Goal: Task Accomplishment & Management: Manage account settings

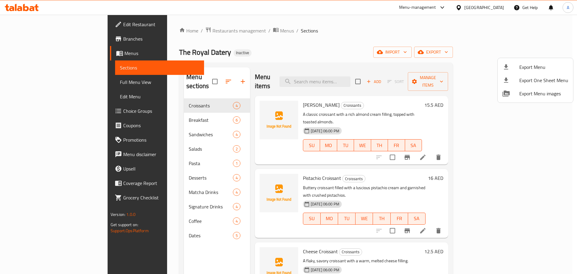
click at [122, 51] on div at bounding box center [288, 137] width 577 height 274
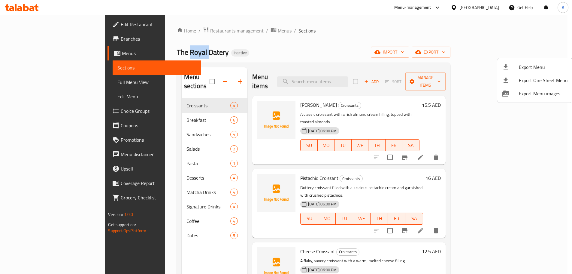
click at [177, 51] on span "The Royal Datery" at bounding box center [203, 52] width 52 height 14
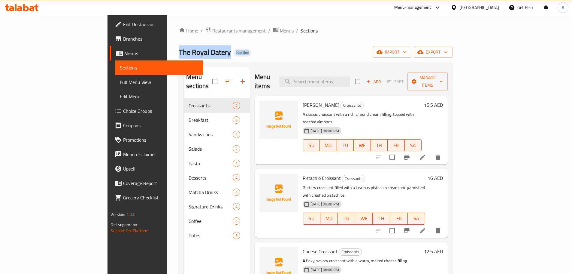
drag, startPoint x: 122, startPoint y: 51, endPoint x: 233, endPoint y: 50, distance: 111.4
click at [232, 50] on div "The Royal Datery Inactive import export" at bounding box center [316, 52] width 274 height 11
click at [254, 47] on div "The Royal Datery Inactive import export" at bounding box center [316, 52] width 274 height 11
drag, startPoint x: 301, startPoint y: 43, endPoint x: 298, endPoint y: 45, distance: 3.7
click at [301, 43] on div "Home / Restaurants management / Menus / Sections The Royal Datery Inactive impo…" at bounding box center [316, 186] width 274 height 319
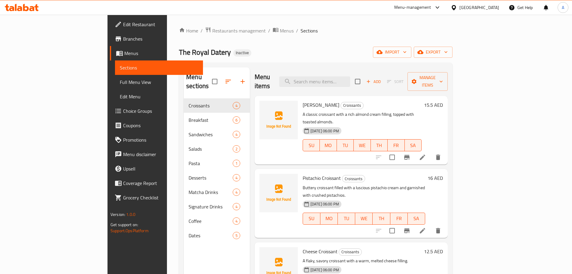
drag, startPoint x: 362, startPoint y: 44, endPoint x: 341, endPoint y: 47, distance: 21.4
click at [360, 44] on div "Home / Restaurants management / Menus / Sections The Royal Datery Inactive impo…" at bounding box center [316, 186] width 274 height 319
click at [120, 83] on span "Full Menu View" at bounding box center [159, 81] width 78 height 7
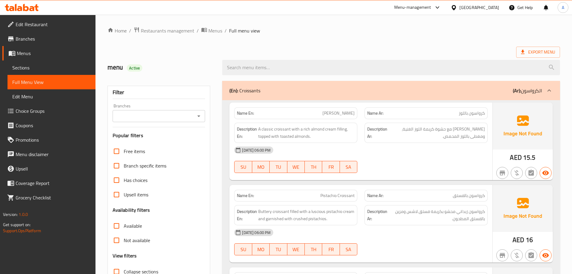
scroll to position [90, 0]
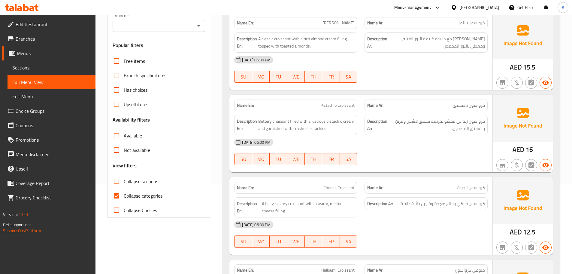
drag, startPoint x: 118, startPoint y: 193, endPoint x: 183, endPoint y: 180, distance: 66.1
click at [118, 193] on input "Collapse categories" at bounding box center [116, 195] width 14 height 14
checkbox input "false"
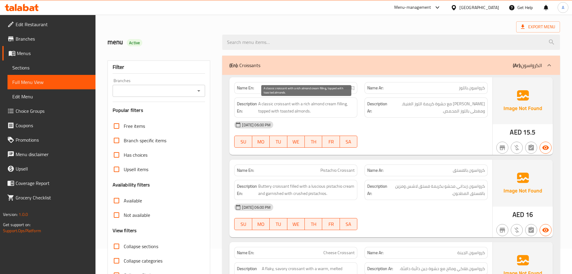
scroll to position [0, 0]
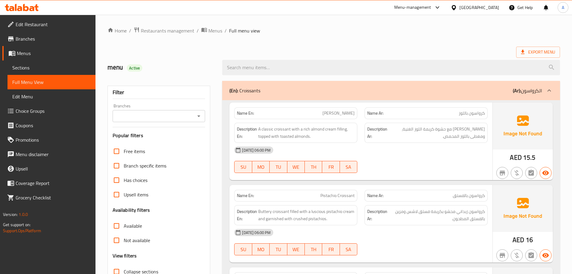
drag, startPoint x: 331, startPoint y: 114, endPoint x: 388, endPoint y: 129, distance: 58.9
click at [370, 121] on div "Name En: Almond Croissant Name Ar: كرواسون باللوز Description En: A classic cro…" at bounding box center [361, 141] width 263 height 78
click at [416, 158] on div "[DATE] 06:00 PM SU MO TU WE TH FR SA" at bounding box center [361, 160] width 261 height 34
drag, startPoint x: 471, startPoint y: 111, endPoint x: 472, endPoint y: 133, distance: 21.4
click at [461, 116] on span "كرواسون باللوز" at bounding box center [472, 113] width 26 height 6
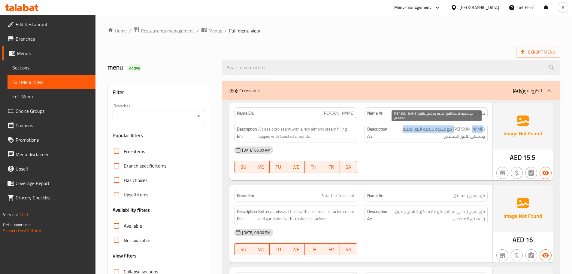
drag, startPoint x: 458, startPoint y: 129, endPoint x: 406, endPoint y: 129, distance: 52.3
click at [406, 129] on span "[PERSON_NAME] مع حشوة كريمة اللوز الغنية، ومغطى باللوز المحمص." at bounding box center [437, 132] width 96 height 15
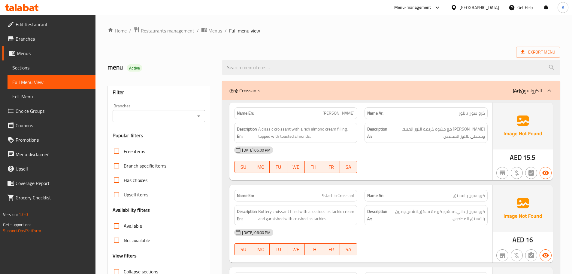
click at [445, 152] on div "[DATE] 06:00 PM" at bounding box center [361, 150] width 261 height 14
drag, startPoint x: 470, startPoint y: 135, endPoint x: 447, endPoint y: 149, distance: 26.8
click at [447, 140] on div "Description Ar: كرواسون كلاسيكي مع حشوة كريمة اللوز الغنية، ومغطى باللوز المحمص." at bounding box center [426, 133] width 123 height 20
drag, startPoint x: 447, startPoint y: 150, endPoint x: 401, endPoint y: 149, distance: 46.6
click at [447, 150] on div "[DATE] 06:00 PM" at bounding box center [361, 150] width 261 height 14
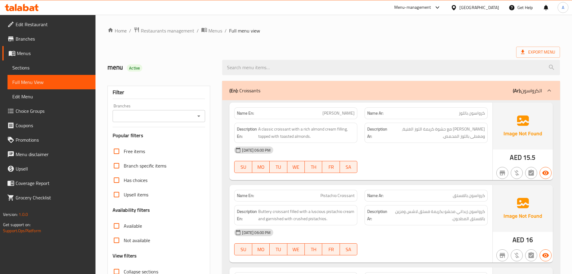
scroll to position [90, 0]
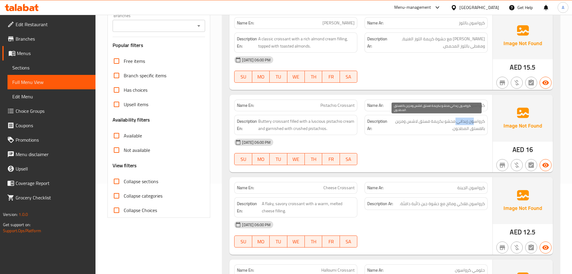
drag, startPoint x: 474, startPoint y: 121, endPoint x: 404, endPoint y: 128, distance: 70.6
click at [448, 121] on span "كرواسون زبداني محشو بكريمة فستق لاشس ومزين بالفستق المطحون." at bounding box center [437, 124] width 96 height 15
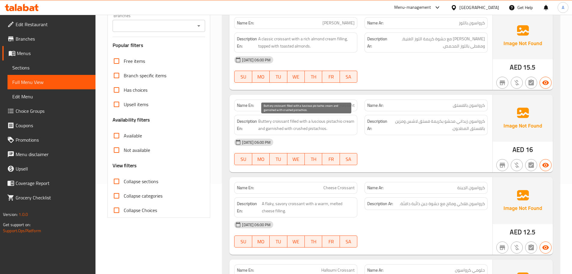
click at [316, 122] on span "Buttery croissant filled with a luscious pistachio cream and garnished with cru…" at bounding box center [306, 124] width 96 height 15
drag, startPoint x: 316, startPoint y: 122, endPoint x: 332, endPoint y: 122, distance: 15.6
click at [332, 122] on span "Buttery croissant filled with a luscious pistachio cream and garnished with cru…" at bounding box center [306, 124] width 96 height 15
copy span "luscious pistachio"
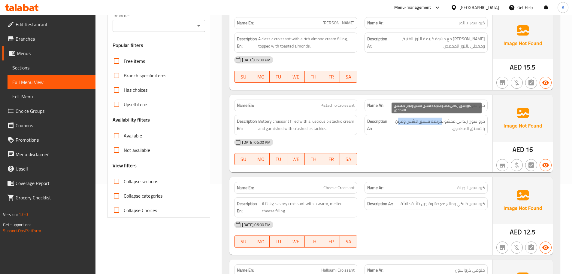
drag, startPoint x: 442, startPoint y: 120, endPoint x: 397, endPoint y: 119, distance: 44.8
click at [397, 119] on span "كرواسون زبداني محشو بكريمة فستق لاشس ومزين بالفستق المطحون." at bounding box center [437, 124] width 96 height 15
drag, startPoint x: 471, startPoint y: 126, endPoint x: 461, endPoint y: 126, distance: 9.9
click at [461, 126] on span "كرواسون زبداني محشو بكريمة فستق لاشس ومزين بالفستق المطحون." at bounding box center [437, 124] width 96 height 15
click at [449, 148] on div "[DATE] 06:00 PM" at bounding box center [361, 142] width 261 height 14
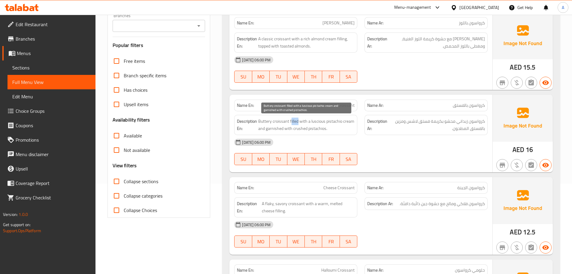
drag, startPoint x: 291, startPoint y: 121, endPoint x: 342, endPoint y: 131, distance: 52.6
click at [322, 128] on span "Buttery croissant filled with a luscious pistachio cream and garnished with cru…" at bounding box center [306, 124] width 96 height 15
click at [441, 142] on div "[DATE] 06:00 PM" at bounding box center [361, 142] width 261 height 14
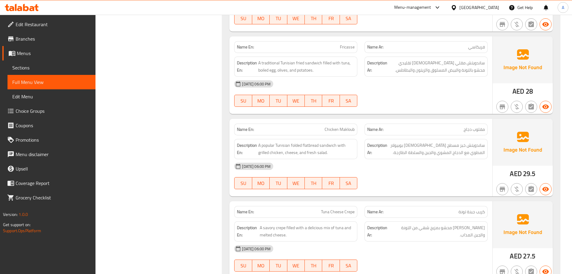
scroll to position [1039, 0]
drag, startPoint x: 326, startPoint y: 126, endPoint x: 360, endPoint y: 124, distance: 34.3
click at [354, 126] on span "Chicken Makloub" at bounding box center [340, 129] width 30 height 6
click at [388, 107] on div at bounding box center [426, 105] width 130 height 7
drag, startPoint x: 482, startPoint y: 131, endPoint x: 446, endPoint y: 132, distance: 35.8
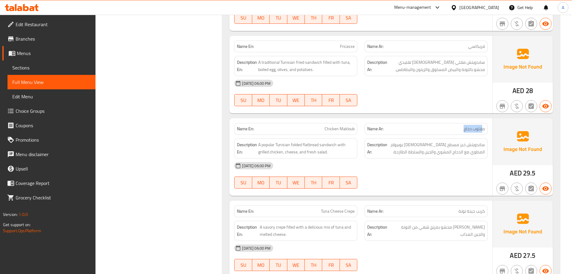
click at [460, 131] on p "Name Ar: مقلوب دجاج" at bounding box center [426, 129] width 118 height 6
drag, startPoint x: 318, startPoint y: 121, endPoint x: 375, endPoint y: 124, distance: 57.1
click at [369, 126] on div "Name En: Chicken Makloub Name Ar: مقلوب دجاج" at bounding box center [361, 128] width 261 height 19
drag, startPoint x: 400, startPoint y: 104, endPoint x: 461, endPoint y: 126, distance: 64.9
click at [400, 104] on div at bounding box center [426, 105] width 130 height 7
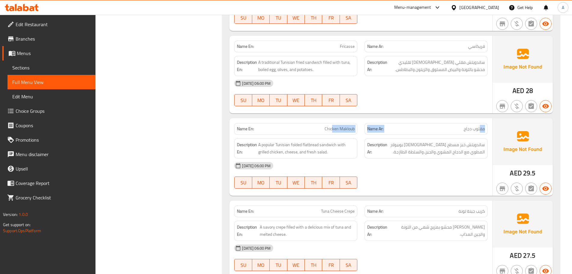
drag, startPoint x: 480, startPoint y: 126, endPoint x: 328, endPoint y: 125, distance: 151.4
click at [327, 126] on div "Name En: Chicken Makloub Name Ar: مقلوب دجاج" at bounding box center [361, 128] width 261 height 19
drag, startPoint x: 415, startPoint y: 98, endPoint x: 472, endPoint y: 133, distance: 66.4
click at [415, 98] on div "[DATE] 06:00 PM SU MO TU WE TH FR SA" at bounding box center [361, 93] width 261 height 34
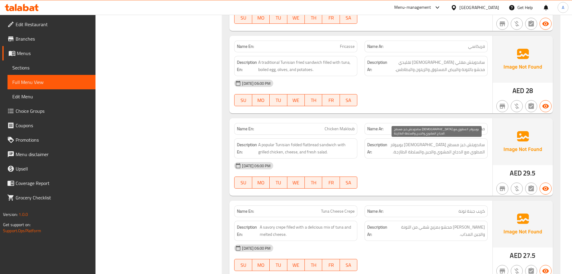
click at [477, 143] on span "ساندويتش خبز مسطح [DEMOGRAPHIC_DATA] بوبيولار المطوي مع الدجاج المشوي والجبن وا…" at bounding box center [437, 148] width 96 height 15
drag, startPoint x: 477, startPoint y: 143, endPoint x: 413, endPoint y: 145, distance: 63.4
click at [413, 145] on span "ساندويتش خبز مسطح [DEMOGRAPHIC_DATA] بوبيولار المطوي مع الدجاج المشوي والجبن وا…" at bounding box center [437, 148] width 96 height 15
drag, startPoint x: 475, startPoint y: 151, endPoint x: 434, endPoint y: 151, distance: 40.6
click at [434, 151] on span "ساندويتش خبز مسطح [DEMOGRAPHIC_DATA] بوبيولار المطوي مع الدجاج المشوي والجبن وا…" at bounding box center [437, 148] width 96 height 15
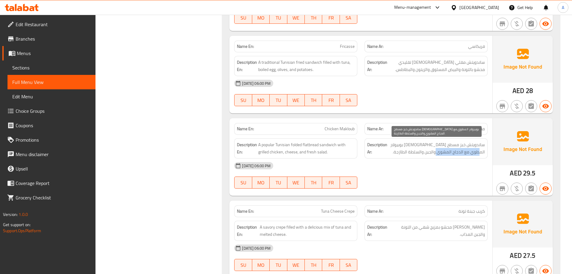
click at [434, 151] on span "ساندويتش خبز مسطح [DEMOGRAPHIC_DATA] بوبيولار المطوي مع الدجاج المشوي والجبن وا…" at bounding box center [437, 148] width 96 height 15
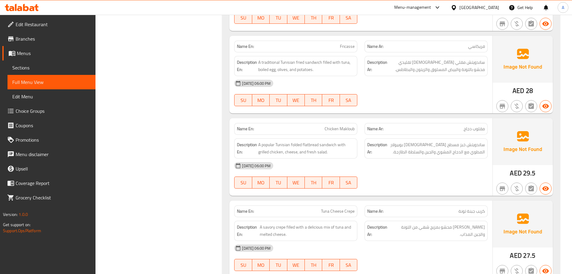
click at [432, 161] on div "[DATE] 06:00 PM" at bounding box center [361, 165] width 261 height 14
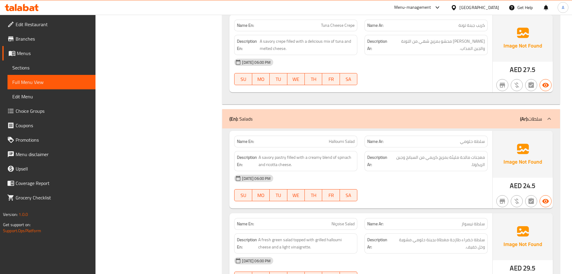
scroll to position [1268, 0]
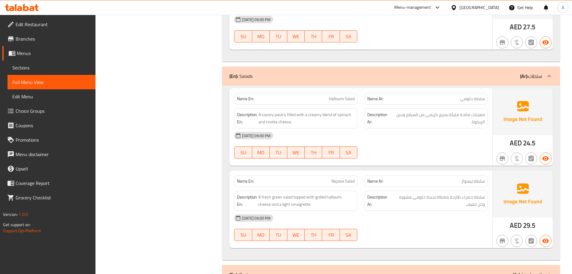
drag, startPoint x: 329, startPoint y: 98, endPoint x: 375, endPoint y: 111, distance: 48.0
click at [353, 105] on div "Name En: Halloumi Salad Name Ar: سلطة حلومي Description En: A savory pastry fil…" at bounding box center [361, 127] width 263 height 78
click at [416, 135] on div "[DATE] 06:00 PM" at bounding box center [361, 135] width 261 height 14
drag, startPoint x: 482, startPoint y: 113, endPoint x: 397, endPoint y: 111, distance: 84.1
click at [397, 111] on span "معجنات مالحة مليئة بمزيج كريمي من السبانخ وجبن الريكوتا." at bounding box center [438, 118] width 93 height 15
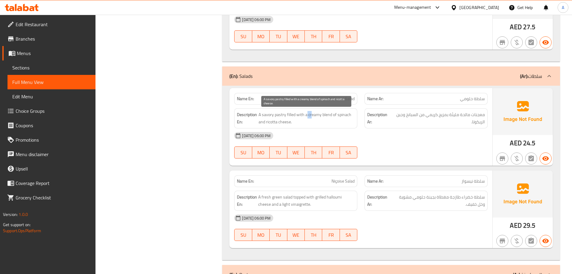
drag, startPoint x: 307, startPoint y: 113, endPoint x: 345, endPoint y: 118, distance: 38.6
click at [318, 114] on span "A savory pastry filled with a creamy blend of spinach and ricotta cheese." at bounding box center [307, 118] width 96 height 15
click at [394, 138] on div "[DATE] 06:00 PM" at bounding box center [361, 135] width 261 height 14
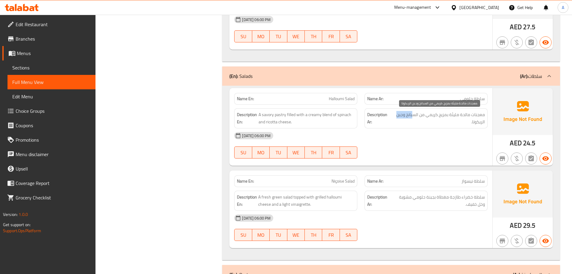
drag, startPoint x: 410, startPoint y: 112, endPoint x: 389, endPoint y: 117, distance: 21.9
click at [392, 113] on span "معجنات مالحة مليئة بمزيج كريمي من السبانخ وجبن الريكوتا." at bounding box center [438, 118] width 93 height 15
click at [394, 142] on div "[DATE] 06:00 PM" at bounding box center [361, 135] width 261 height 14
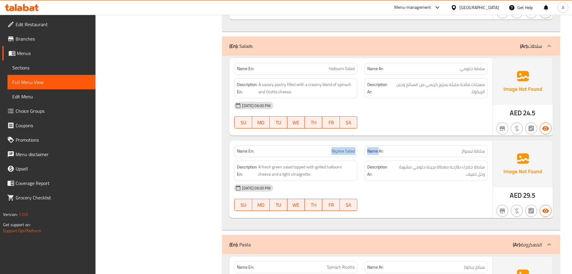
drag, startPoint x: 322, startPoint y: 156, endPoint x: 399, endPoint y: 140, distance: 77.9
click at [395, 141] on div "Name En: Niçoise Salad Name Ar: سلطة نيسواز" at bounding box center [361, 150] width 261 height 19
click at [419, 127] on div at bounding box center [426, 128] width 130 height 7
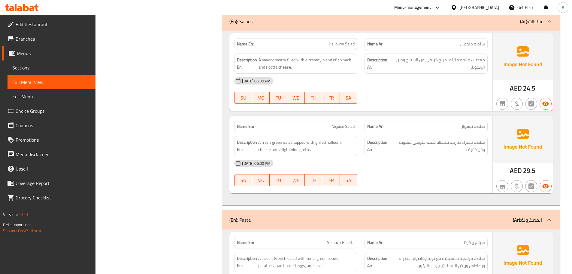
scroll to position [1358, 0]
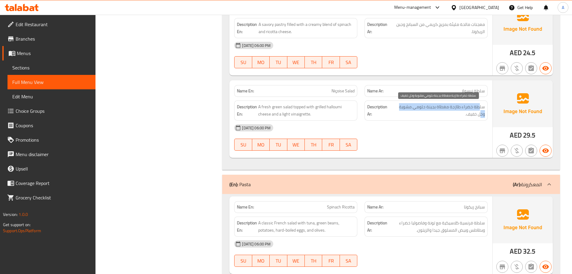
drag, startPoint x: 479, startPoint y: 105, endPoint x: 397, endPoint y: 104, distance: 82.0
click at [397, 104] on span "سلطة خضراء طازجة مغطاة بجبنة حلومي مشوية وخل خفيف." at bounding box center [438, 110] width 94 height 15
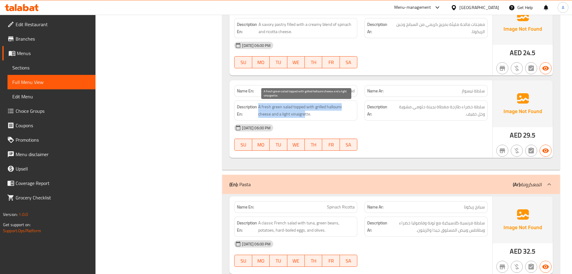
drag, startPoint x: 260, startPoint y: 109, endPoint x: 337, endPoint y: 117, distance: 77.6
click at [316, 112] on span "A fresh green salad topped with grilled halloumi cheese and a light vinaigrette." at bounding box center [306, 110] width 96 height 15
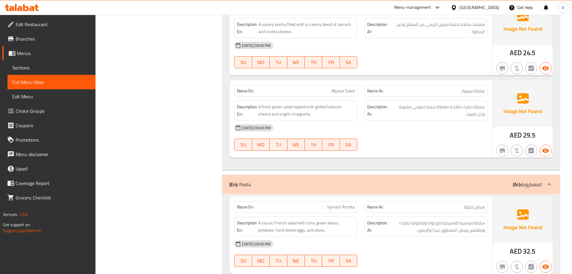
click at [387, 132] on div "[DATE] 06:00 PM" at bounding box center [361, 127] width 261 height 14
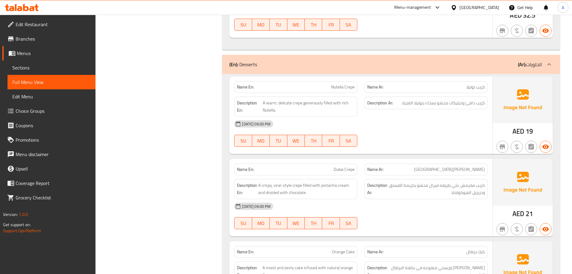
scroll to position [1634, 0]
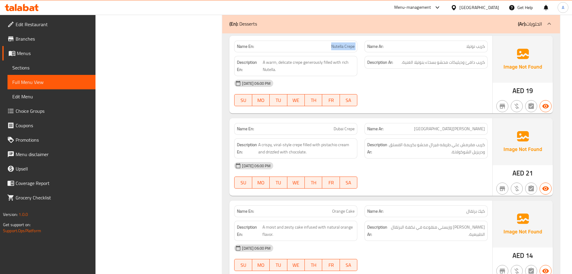
drag, startPoint x: 317, startPoint y: 38, endPoint x: 397, endPoint y: 62, distance: 83.9
click at [383, 56] on div "Name En: Nutella Crepe Name Ar: كريب نوتيلا Description En: A warm, delicate cr…" at bounding box center [361, 75] width 263 height 78
drag, startPoint x: 415, startPoint y: 87, endPoint x: 409, endPoint y: 94, distance: 9.6
click at [416, 88] on div "[DATE] 06:00 PM" at bounding box center [361, 83] width 261 height 14
drag, startPoint x: 471, startPoint y: 63, endPoint x: 430, endPoint y: 62, distance: 40.6
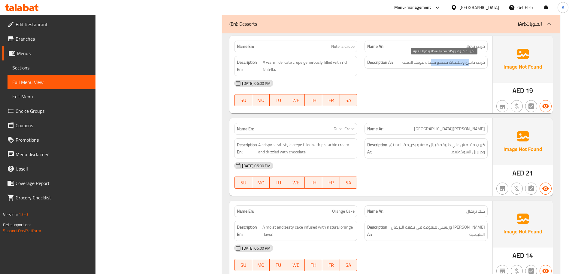
click at [431, 62] on span "كريب دافئ وديليكات محشو بسخاء بنوتيلا الغنية." at bounding box center [444, 63] width 84 height 8
click at [422, 59] on span "كريب دافئ وديليكات محشو بسخاء بنوتيلا الغنية." at bounding box center [444, 63] width 84 height 8
drag, startPoint x: 422, startPoint y: 59, endPoint x: 394, endPoint y: 62, distance: 28.1
click at [421, 60] on span "كريب دافئ وديليكات محشو بسخاء بنوتيلا الغنية." at bounding box center [444, 63] width 84 height 8
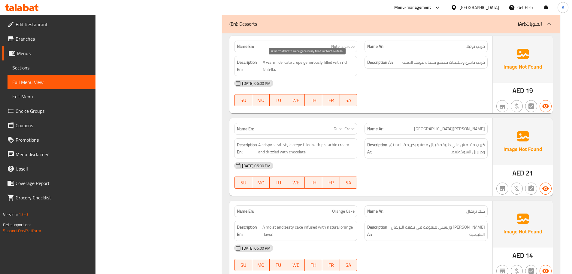
drag, startPoint x: 320, startPoint y: 62, endPoint x: 385, endPoint y: 71, distance: 65.5
click at [354, 65] on span "A warm, delicate crepe generously filled with rich Nutella." at bounding box center [309, 66] width 92 height 15
click at [425, 86] on div "[DATE] 06:00 PM" at bounding box center [361, 83] width 261 height 14
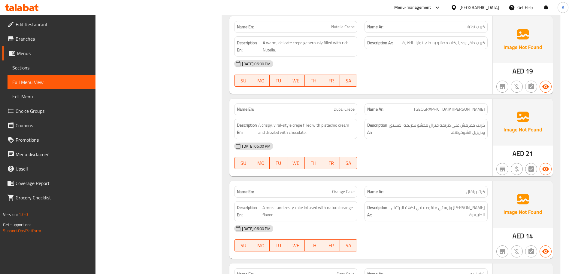
scroll to position [1664, 0]
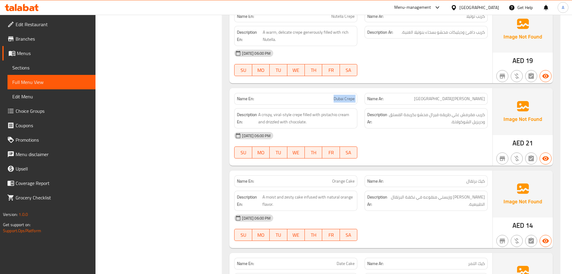
drag, startPoint x: 324, startPoint y: 96, endPoint x: 391, endPoint y: 93, distance: 67.4
click at [373, 98] on div "Name En: Dubai Crepe Name Ar: كريب دبي" at bounding box center [361, 98] width 261 height 19
click at [401, 81] on div "Name En: Nutella Crepe Name Ar: كريب نوتيلا Description En: A warm, delicate cr…" at bounding box center [361, 45] width 263 height 78
drag, startPoint x: 336, startPoint y: 99, endPoint x: 398, endPoint y: 124, distance: 67.3
click at [349, 99] on p "Name En: Dubai Crepe" at bounding box center [296, 99] width 118 height 6
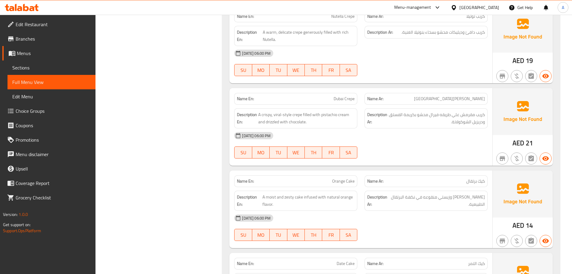
drag, startPoint x: 419, startPoint y: 142, endPoint x: 412, endPoint y: 143, distance: 7.5
click at [420, 143] on div "[DATE] 06:00 PM SU MO TU WE TH FR SA" at bounding box center [361, 145] width 261 height 34
type button "0"
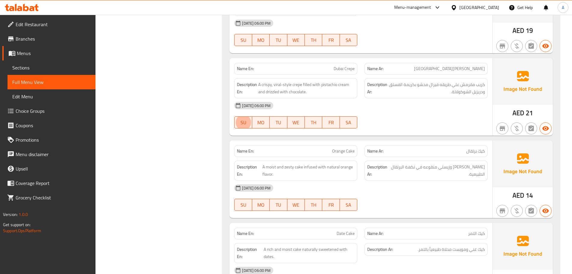
click at [420, 112] on div "[DATE] 06:00 PM" at bounding box center [361, 105] width 261 height 14
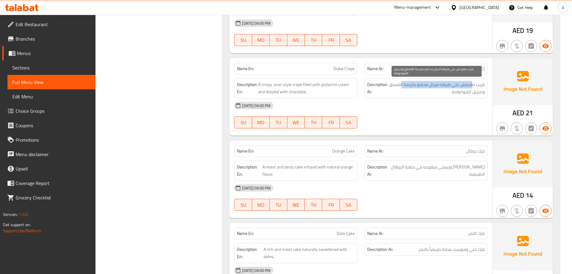
drag, startPoint x: 472, startPoint y: 86, endPoint x: 402, endPoint y: 86, distance: 70.0
click at [402, 86] on span "كريب مقرمش علي طريقه فيرال محشو بكريمة الفستق ودريزيل الشوكولاتة." at bounding box center [437, 88] width 96 height 15
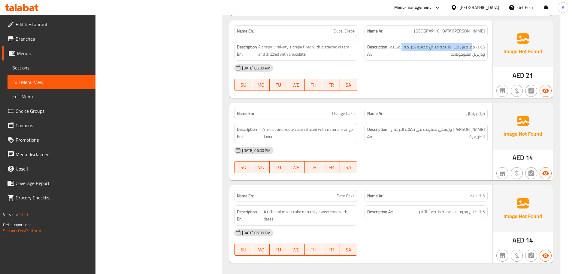
scroll to position [1754, 0]
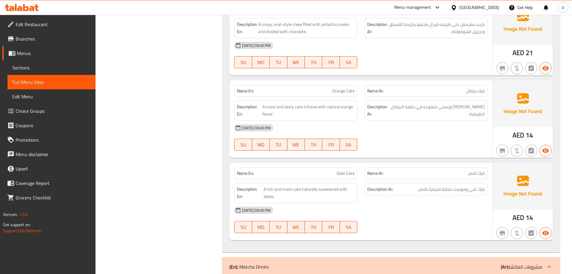
drag, startPoint x: 329, startPoint y: 91, endPoint x: 363, endPoint y: 98, distance: 34.7
click at [354, 96] on div "Name En: Orange Cake" at bounding box center [295, 91] width 123 height 12
click at [405, 132] on div "[DATE] 06:00 PM" at bounding box center [361, 127] width 261 height 14
drag, startPoint x: 475, startPoint y: 109, endPoint x: 410, endPoint y: 109, distance: 65.5
click at [410, 109] on span "[PERSON_NAME] وزيستي منقوعه في نكهة البرتقال الطبيعية." at bounding box center [438, 110] width 95 height 15
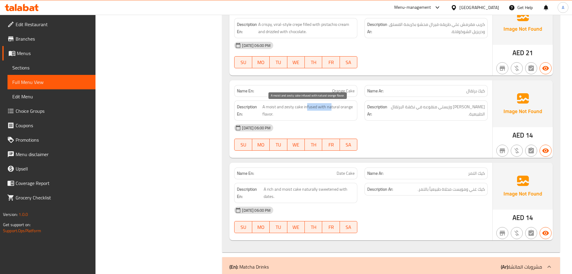
drag, startPoint x: 308, startPoint y: 107, endPoint x: 337, endPoint y: 107, distance: 29.7
click at [336, 107] on span "A moist and zesty cake infused with natural orange flavor." at bounding box center [309, 110] width 92 height 15
click at [457, 127] on div "[DATE] 06:00 PM" at bounding box center [361, 127] width 261 height 14
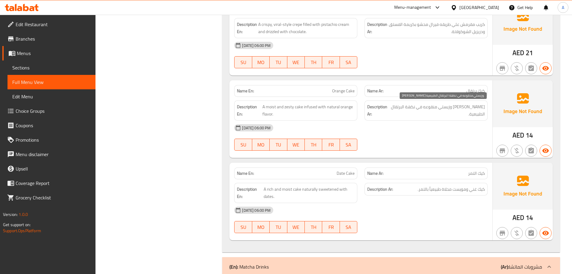
click at [464, 112] on span "[PERSON_NAME] وزيستي منقوعه في نكهة البرتقال الطبيعية." at bounding box center [438, 110] width 95 height 15
drag, startPoint x: 440, startPoint y: 141, endPoint x: 418, endPoint y: 144, distance: 22.2
click at [439, 141] on div "[DATE] 06:00 PM SU MO TU WE TH FR SA" at bounding box center [361, 137] width 261 height 34
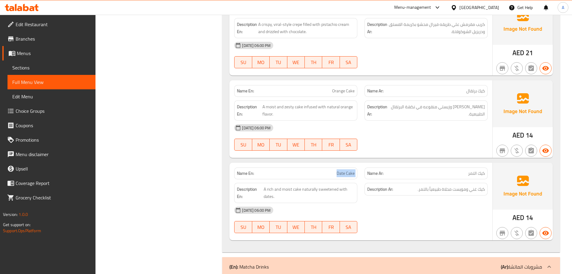
drag, startPoint x: 345, startPoint y: 176, endPoint x: 395, endPoint y: 164, distance: 51.9
click at [390, 169] on div "Name En: Date Cake Name Ar: كيك التمر" at bounding box center [361, 173] width 261 height 19
click at [399, 156] on div "Name En: Orange Cake Name Ar: كيك برتقال Description En: A moist and zesty cake…" at bounding box center [361, 119] width 263 height 78
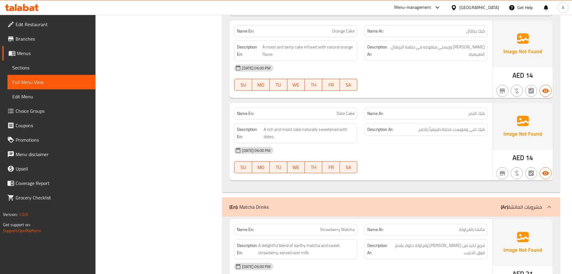
scroll to position [1814, 0]
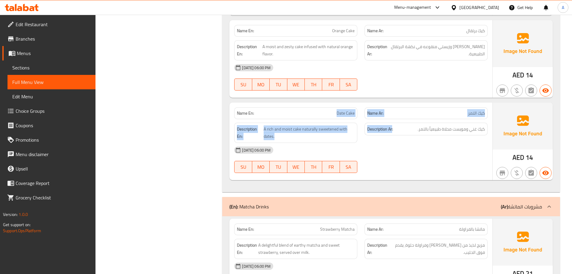
drag, startPoint x: 330, startPoint y: 111, endPoint x: 452, endPoint y: 148, distance: 128.4
click at [440, 142] on div "Name En: Date Cake Name Ar: كيك التمر Description En: A rich and moist cake nat…" at bounding box center [361, 141] width 263 height 78
click at [455, 155] on div "[DATE] 06:00 PM" at bounding box center [361, 150] width 261 height 14
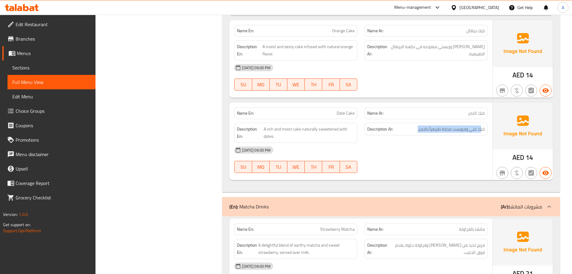
drag, startPoint x: 480, startPoint y: 128, endPoint x: 414, endPoint y: 128, distance: 66.7
click at [414, 128] on h6 "Description Ar: كيك غني ومويست محلاة طبيعياً بالتمر." at bounding box center [426, 129] width 118 height 8
drag, startPoint x: 294, startPoint y: 127, endPoint x: 439, endPoint y: 154, distance: 148.2
click at [379, 140] on div "Description En: A rich and moist cake naturally sweetened with dates. Descripti…" at bounding box center [361, 132] width 261 height 27
click at [439, 154] on div "[DATE] 06:00 PM" at bounding box center [361, 150] width 261 height 14
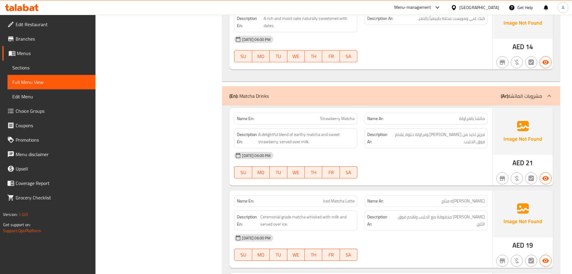
scroll to position [1935, 0]
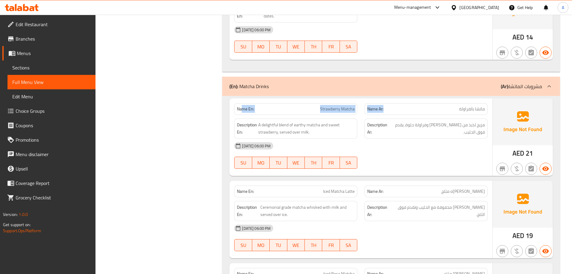
drag, startPoint x: 244, startPoint y: 106, endPoint x: 406, endPoint y: 115, distance: 162.8
click at [399, 113] on div "Name En: Strawberry Matcha Name Ar: ماتشا بالفراولة" at bounding box center [361, 108] width 261 height 19
click at [430, 149] on div "[DATE] 06:00 PM" at bounding box center [361, 145] width 261 height 14
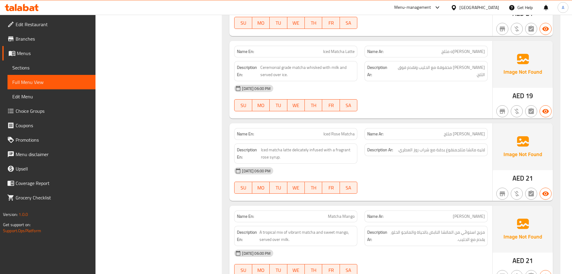
scroll to position [2115, 0]
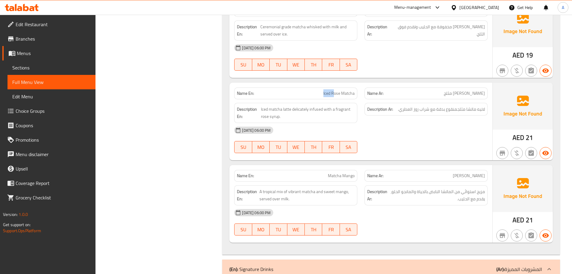
drag, startPoint x: 328, startPoint y: 94, endPoint x: 384, endPoint y: 87, distance: 55.7
click at [348, 93] on p "Name En: Iced Rose Matcha" at bounding box center [296, 93] width 118 height 6
click at [411, 76] on div "Name En: Iced Matcha Latte Name Ar: ماتشا لاتيه مثلج Description En: Ceremonial…" at bounding box center [361, 39] width 263 height 78
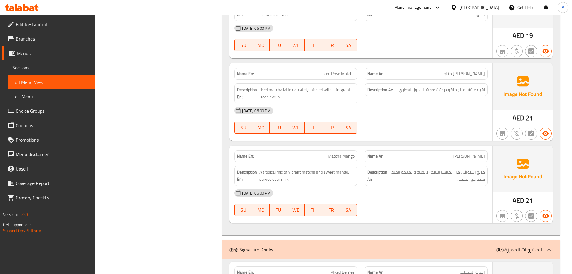
scroll to position [2145, 0]
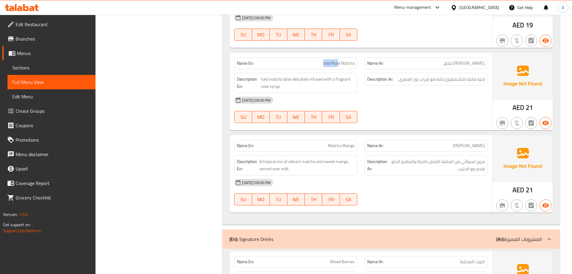
drag, startPoint x: 321, startPoint y: 60, endPoint x: 379, endPoint y: 80, distance: 61.1
click at [352, 66] on p "Name En: Iced Rose Matcha" at bounding box center [296, 63] width 118 height 6
click at [386, 88] on div "Description Ar: لاتيه ماتشا مثلجمنقوع بدقة مع شراب روز العطري." at bounding box center [426, 82] width 130 height 27
drag, startPoint x: 479, startPoint y: 62, endPoint x: 449, endPoint y: 64, distance: 29.5
click at [451, 62] on p "Name Ar: ماتشا روز مثلج" at bounding box center [426, 63] width 118 height 6
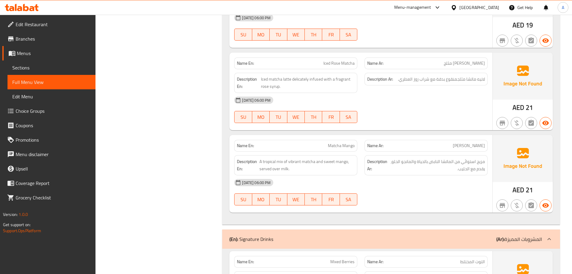
click at [449, 95] on div "[DATE] 06:00 PM" at bounding box center [361, 100] width 261 height 14
drag, startPoint x: 484, startPoint y: 79, endPoint x: 464, endPoint y: 79, distance: 20.4
click at [471, 79] on span "لاتيه ماتشا مثلجمنقوع بدقة مع شراب روز العطري." at bounding box center [441, 79] width 87 height 8
click at [456, 79] on span "لاتيه ماتشا مثلجمنقوع بدقة مع شراب روز العطري." at bounding box center [441, 79] width 87 height 8
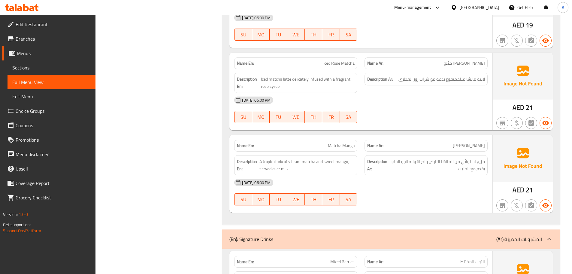
click at [326, 65] on span "Iced Rose Matcha" at bounding box center [339, 63] width 31 height 6
drag, startPoint x: 326, startPoint y: 65, endPoint x: 346, endPoint y: 65, distance: 20.7
click at [346, 65] on span "Iced Rose Matcha" at bounding box center [339, 63] width 31 height 6
copy span "Iced Rose Matcha"
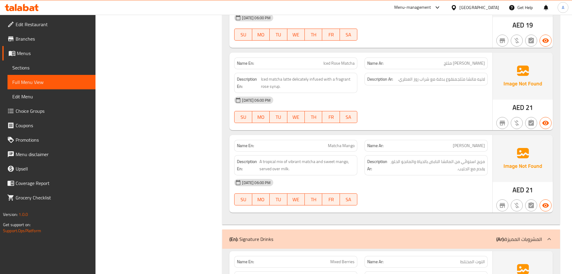
click at [29, 69] on span "Sections" at bounding box center [51, 67] width 78 height 7
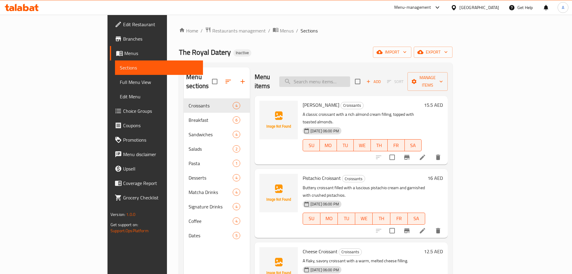
paste input "Iced Rose Matcha"
click at [337, 80] on input "search" at bounding box center [314, 81] width 71 height 11
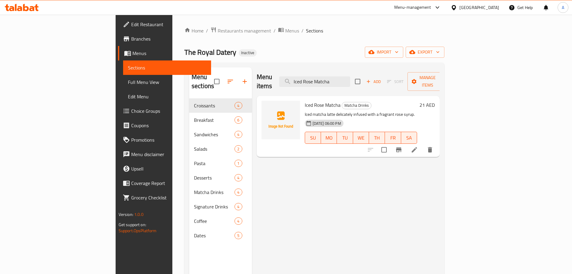
type input "Iced Rose Matcha"
click at [418, 146] on icon at bounding box center [414, 149] width 7 height 7
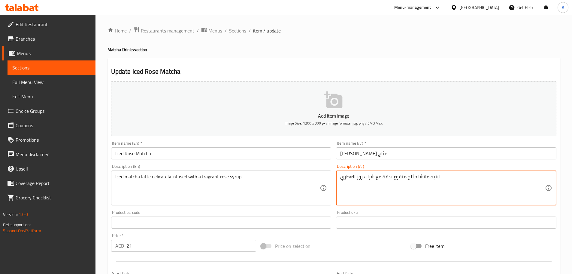
type textarea "لاتيه ماتشا مثلج منقوع بدقة مع شراب روز العطري."
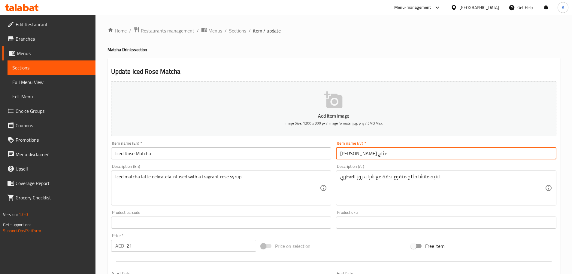
click at [406, 151] on input "[PERSON_NAME] مثلج" at bounding box center [446, 153] width 220 height 12
click at [24, 79] on span "Full Menu View" at bounding box center [51, 81] width 78 height 7
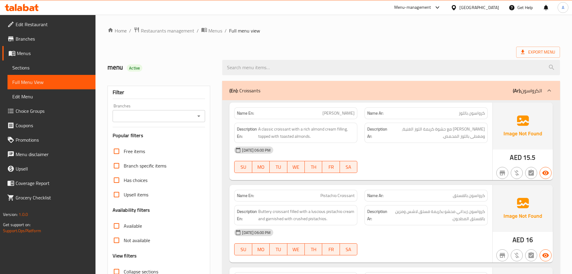
drag, startPoint x: 315, startPoint y: 41, endPoint x: 375, endPoint y: 31, distance: 60.9
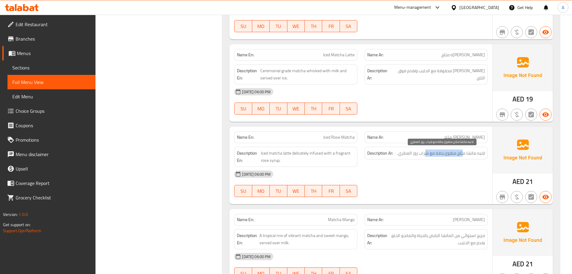
drag, startPoint x: 463, startPoint y: 154, endPoint x: 415, endPoint y: 156, distance: 48.4
click at [423, 154] on span "لاتيه ماتشا مثلج منقوع بدقة مع شراب روز العطري." at bounding box center [441, 153] width 88 height 8
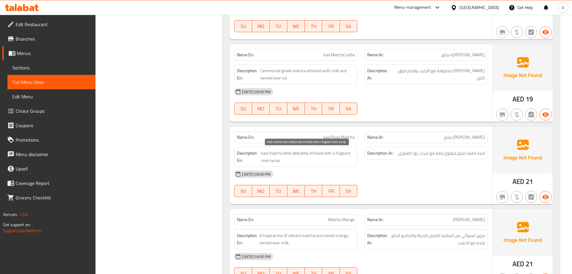
drag, startPoint x: 340, startPoint y: 153, endPoint x: 378, endPoint y: 170, distance: 42.1
click at [362, 162] on div "Description En: Iced matcha latte delicately infused with a fragrant rose syrup…" at bounding box center [361, 156] width 261 height 27
click at [381, 172] on div "[DATE] 06:00 PM" at bounding box center [361, 174] width 261 height 14
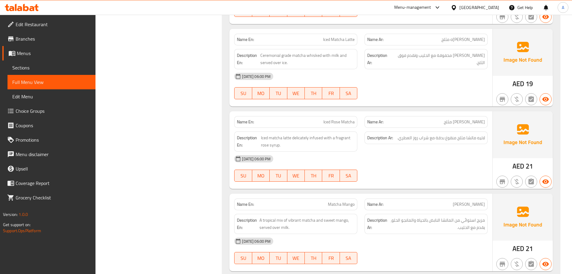
scroll to position [2101, 0]
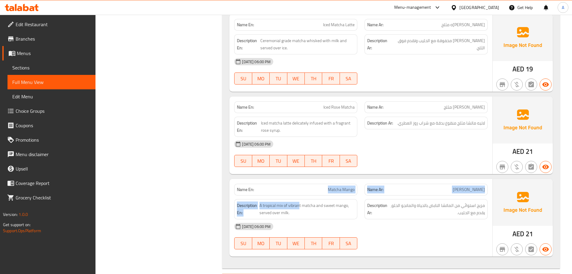
drag, startPoint x: 299, startPoint y: 196, endPoint x: 428, endPoint y: 170, distance: 132.1
click at [390, 190] on div "Name En: Matcha Mango Name Ar: [PERSON_NAME] Description En: A tropical mix of …" at bounding box center [361, 218] width 263 height 78
click at [427, 163] on div at bounding box center [426, 166] width 130 height 7
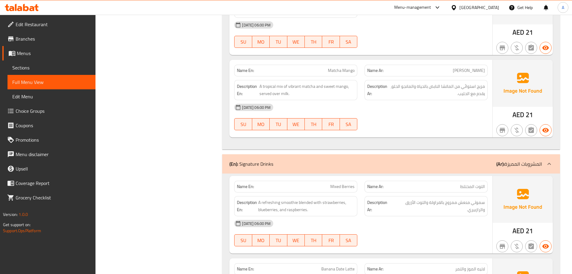
scroll to position [2221, 0]
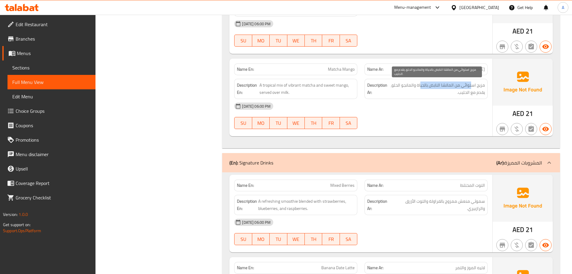
drag, startPoint x: 471, startPoint y: 87, endPoint x: 421, endPoint y: 86, distance: 49.9
click at [421, 86] on span "مزيج استوائي من الماتشا النابض بالحياة والمانجو الحلو، يقدم مع الحليب." at bounding box center [437, 88] width 96 height 15
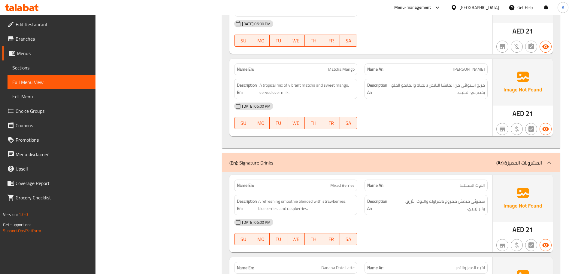
click at [399, 113] on div "[DATE] 06:00 PM" at bounding box center [361, 106] width 261 height 14
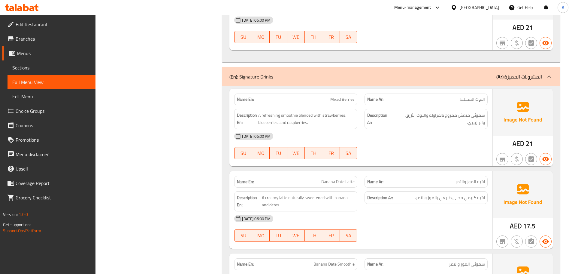
scroll to position [2341, 0]
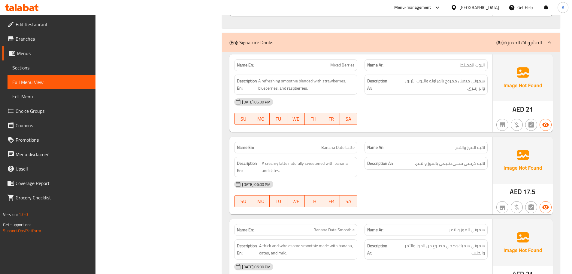
click at [409, 99] on div "[DATE] 06:00 PM" at bounding box center [361, 102] width 261 height 14
drag, startPoint x: 480, startPoint y: 81, endPoint x: 407, endPoint y: 83, distance: 72.7
click at [407, 83] on span "سموثي منعش ممزوج بالفراولة والتوت الأزرق والرازبيري." at bounding box center [439, 84] width 92 height 15
click at [467, 85] on span "سموثي منعش ممزوج بالفراولة والتوت الأزرق والرازبيري." at bounding box center [439, 84] width 92 height 15
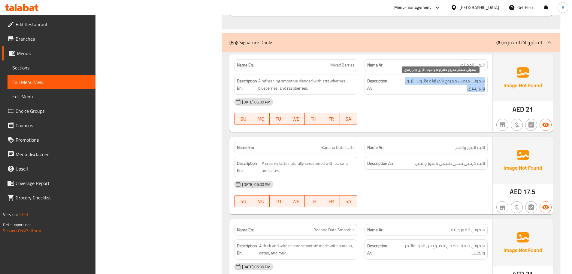
drag, startPoint x: 467, startPoint y: 85, endPoint x: 437, endPoint y: 108, distance: 37.5
click at [465, 86] on span "سموثي منعش ممزوج بالفراولة والتوت الأزرق والرازبيري." at bounding box center [439, 84] width 92 height 15
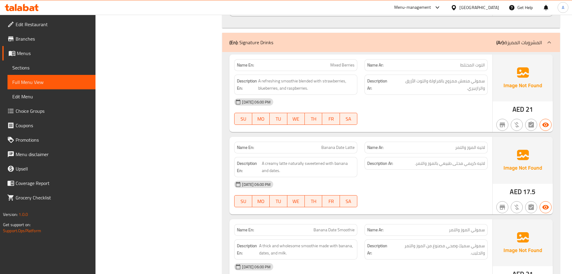
click at [428, 115] on div "[DATE] 06:00 PM SU MO TU WE TH FR SA" at bounding box center [361, 112] width 261 height 34
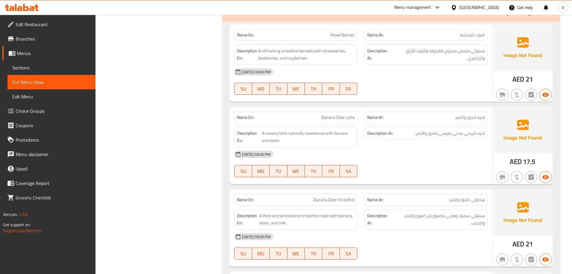
scroll to position [2401, 0]
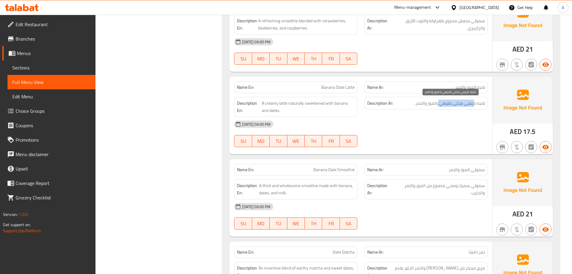
drag, startPoint x: 474, startPoint y: 101, endPoint x: 428, endPoint y: 108, distance: 47.1
click at [437, 101] on span "لاتيه كريمي محلى طبيعي بالموز والتمر." at bounding box center [450, 103] width 70 height 8
click at [404, 121] on div "[DATE] 06:00 PM" at bounding box center [361, 124] width 261 height 14
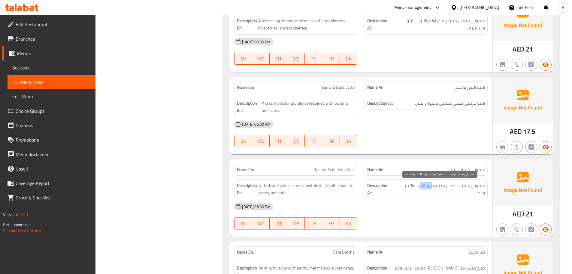
drag, startPoint x: 429, startPoint y: 182, endPoint x: 420, endPoint y: 178, distance: 10.2
click at [420, 179] on div "Description Ar: سموثي سميك وصحي مصنوع من الموز والتمر والحليب." at bounding box center [426, 189] width 123 height 20
click at [410, 157] on div "Name En: Mixed Berries Name Ar: التوت المختلط Description En: A refreshing smoo…" at bounding box center [391, 161] width 338 height 339
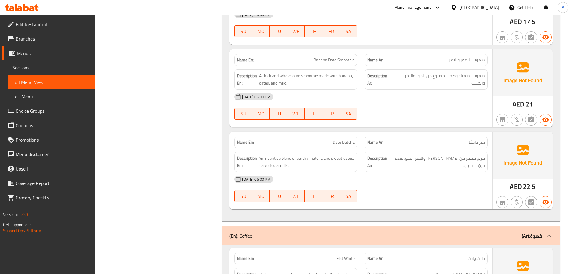
scroll to position [2522, 0]
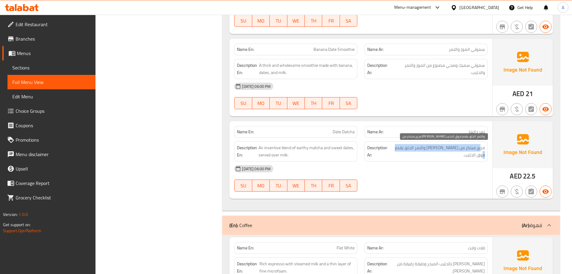
drag, startPoint x: 482, startPoint y: 147, endPoint x: 393, endPoint y: 148, distance: 88.6
click at [393, 148] on span "مزيج مبتكر من [PERSON_NAME] والتمر الحلو، يقدم فوق الحليب." at bounding box center [438, 151] width 95 height 15
click at [428, 150] on span "مزيج مبتكر من [PERSON_NAME] والتمر الحلو، يقدم فوق الحليب." at bounding box center [438, 151] width 95 height 15
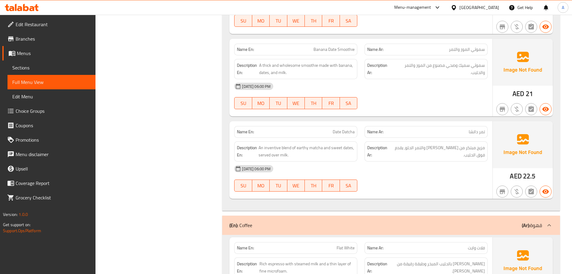
click at [422, 171] on div "[DATE] 06:00 PM" at bounding box center [361, 168] width 261 height 14
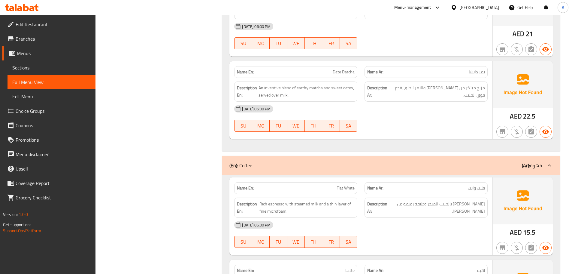
scroll to position [2582, 0]
drag, startPoint x: 322, startPoint y: 188, endPoint x: 452, endPoint y: 220, distance: 134.3
click at [445, 223] on div "Name En: Flat White Name Ar: فلات وايت Description En: Rich espresso with steam…" at bounding box center [361, 216] width 263 height 78
click at [440, 203] on span "[PERSON_NAME] بالحليب المبخر وطبقة رقيقة من [PERSON_NAME]." at bounding box center [437, 207] width 96 height 15
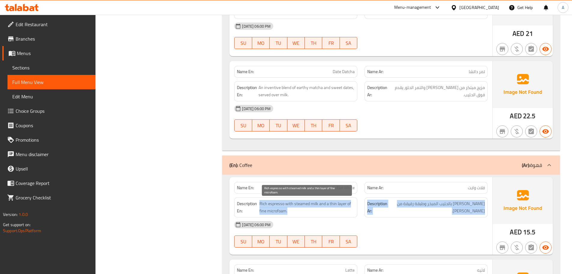
drag, startPoint x: 440, startPoint y: 203, endPoint x: 317, endPoint y: 202, distance: 123.2
click at [317, 202] on div "Description En: Rich espresso with steamed milk and a thin layer of fine microf…" at bounding box center [361, 206] width 261 height 27
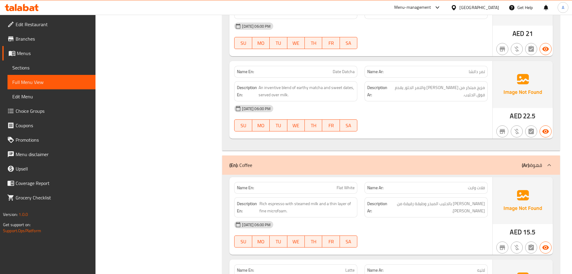
click at [448, 223] on div "[DATE] 06:00 PM" at bounding box center [361, 224] width 261 height 14
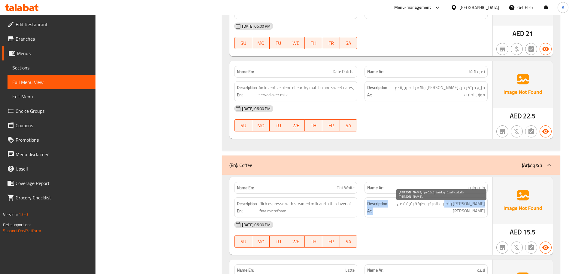
drag, startPoint x: 446, startPoint y: 204, endPoint x: 299, endPoint y: 213, distance: 147.5
click at [299, 213] on div "Description En: Rich espresso with steamed milk and a thin layer of fine microf…" at bounding box center [361, 206] width 261 height 27
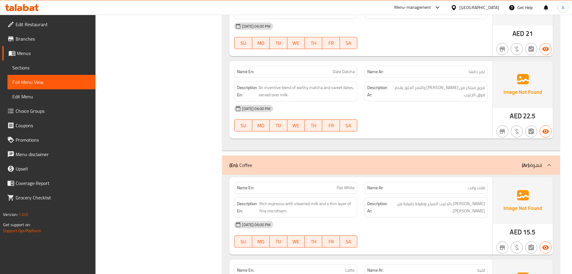
click at [420, 224] on div "[DATE] 06:00 PM" at bounding box center [361, 224] width 261 height 14
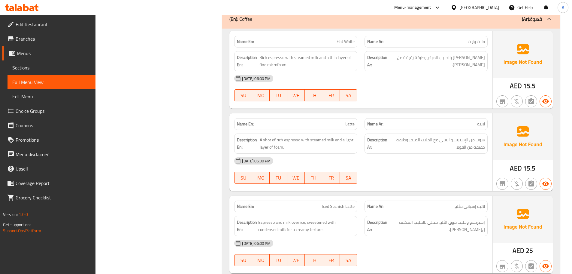
scroll to position [2762, 0]
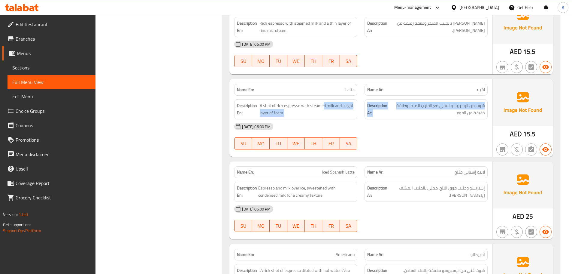
drag, startPoint x: 363, startPoint y: 96, endPoint x: 466, endPoint y: 138, distance: 111.6
click at [475, 119] on div "Name En: Latte Name Ar: لاتيه Description En: A shot of rich espresso with stea…" at bounding box center [361, 118] width 263 height 78
click at [466, 138] on div "[DATE] 06:00 PM SU MO TU WE TH FR SA" at bounding box center [361, 136] width 261 height 34
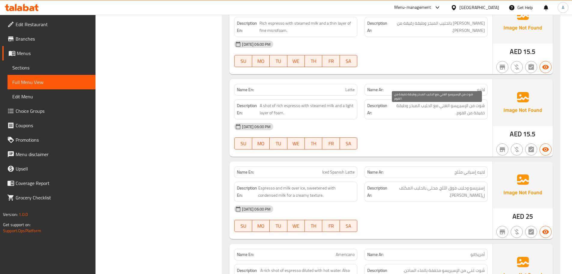
click at [465, 112] on span "شوت من الإسبريسو الغني مع الحليب المبخر وطبقة خفيفة من الفوم." at bounding box center [437, 109] width 96 height 15
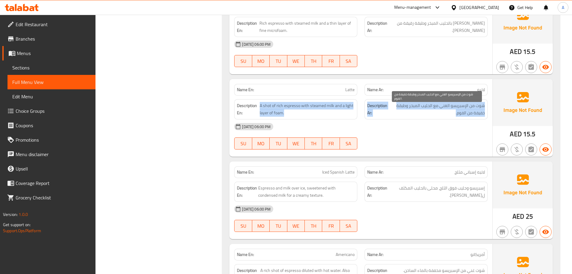
drag, startPoint x: 465, startPoint y: 112, endPoint x: 323, endPoint y: 124, distance: 142.0
click at [287, 110] on div "Description En: A shot of rich espresso with steamed milk and a light layer of …" at bounding box center [361, 109] width 261 height 27
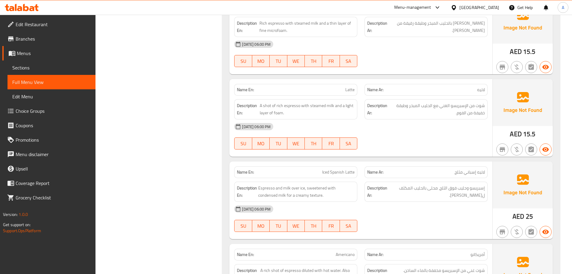
click at [387, 141] on div "[DATE] 06:00 PM SU MO TU WE TH FR SA" at bounding box center [361, 136] width 261 height 34
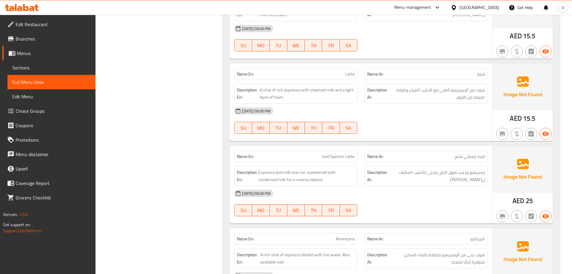
scroll to position [2792, 0]
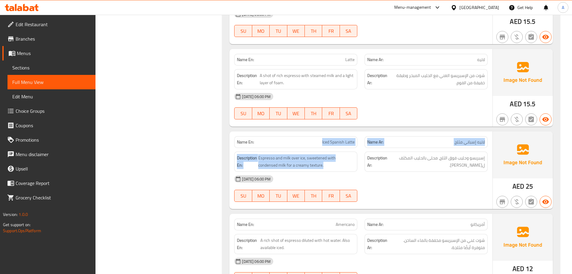
drag, startPoint x: 293, startPoint y: 138, endPoint x: 412, endPoint y: 165, distance: 122.1
click at [404, 162] on div "Name En: Iced Spanish Latte Name Ar: لاتيه إسباني مثلج Description En: Espresso…" at bounding box center [361, 170] width 263 height 78
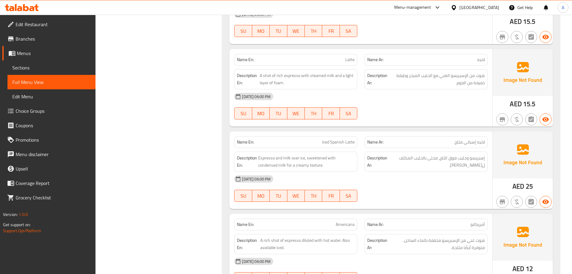
click at [429, 189] on div "[DATE] 06:00 PM SU MO TU WE TH FR SA" at bounding box center [361, 189] width 261 height 34
click at [434, 113] on div "[DATE] 06:00 PM SU MO TU WE TH FR SA" at bounding box center [361, 106] width 261 height 34
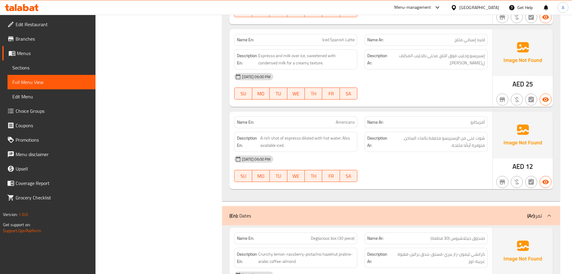
scroll to position [2912, 0]
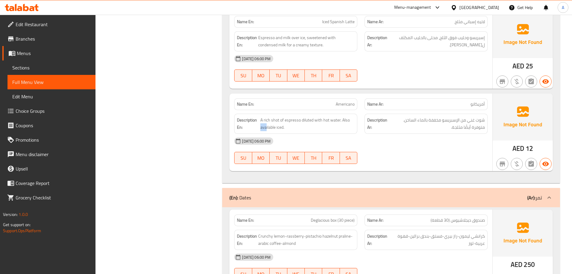
drag, startPoint x: 260, startPoint y: 128, endPoint x: 285, endPoint y: 129, distance: 25.3
click at [279, 129] on h6 "Description En: A rich shot of espresso diluted with hot water. Also available …" at bounding box center [296, 123] width 118 height 15
click at [407, 146] on div "[DATE] 06:00 PM" at bounding box center [361, 141] width 261 height 14
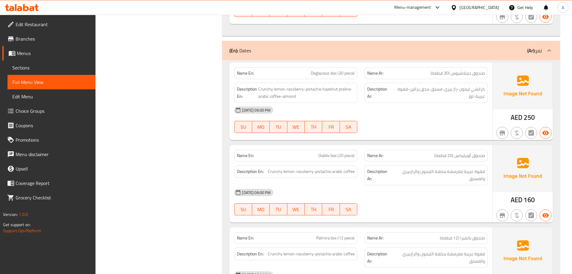
scroll to position [3062, 0]
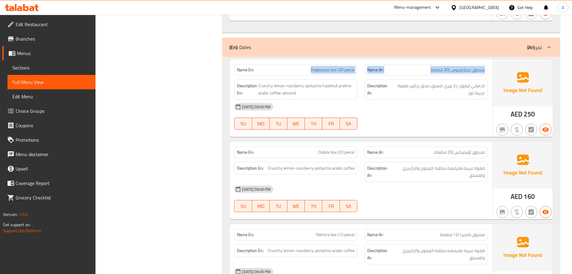
drag, startPoint x: 308, startPoint y: 71, endPoint x: 431, endPoint y: 71, distance: 123.5
click at [431, 71] on div "Name En: Deglacious box (30 piece) Name Ar: صندوق ديجلاشيوس (30 قطعة)" at bounding box center [361, 69] width 261 height 19
click at [432, 98] on div "Description Ar: كرانشي ليمون-راز بيري-فستق-بندق برالين-قهوة عربية-لوز" at bounding box center [426, 89] width 123 height 20
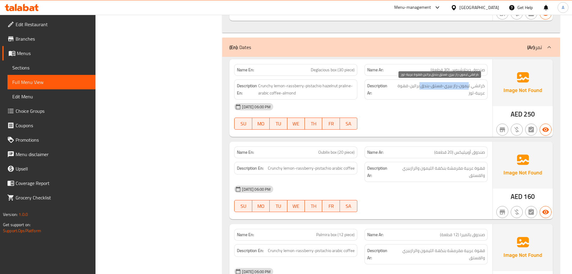
drag, startPoint x: 469, startPoint y: 86, endPoint x: 411, endPoint y: 93, distance: 58.4
click at [416, 85] on span "كرانشي ليمون-راز بيري-فستق-بندق برالين-قهوة عربية-لوز" at bounding box center [438, 89] width 93 height 15
click at [414, 108] on div "[DATE] 06:00 PM" at bounding box center [361, 106] width 261 height 14
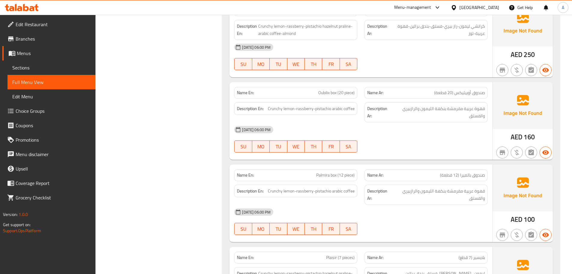
scroll to position [3122, 0]
drag, startPoint x: 468, startPoint y: 106, endPoint x: 430, endPoint y: 106, distance: 38.2
click at [431, 106] on span "قهوة عربية مقرمشة بنكهة الليمون والرازبيري والفستق" at bounding box center [439, 111] width 93 height 15
click at [427, 128] on div "[DATE] 06:00 PM" at bounding box center [361, 129] width 261 height 14
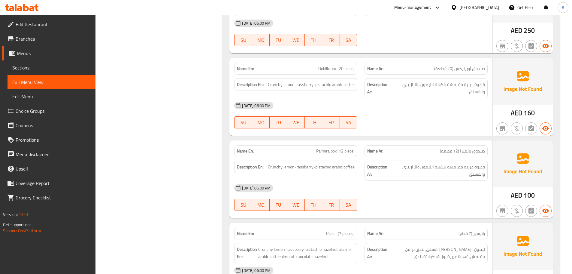
scroll to position [3182, 0]
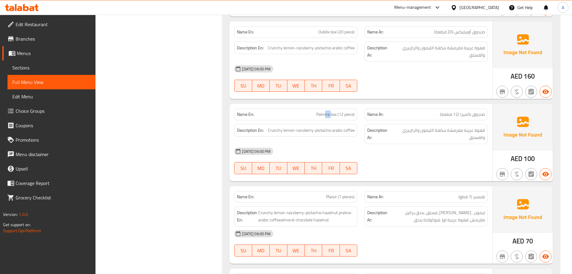
drag, startPoint x: 324, startPoint y: 115, endPoint x: 339, endPoint y: 124, distance: 17.7
click at [334, 120] on div "Name En: Palmira box (12 piece) Name Ar: صندوق بالميرا (12 قطعة) Description En…" at bounding box center [361, 143] width 263 height 78
click at [390, 160] on div "[DATE] 06:00 PM SU MO TU WE TH FR SA" at bounding box center [361, 161] width 261 height 34
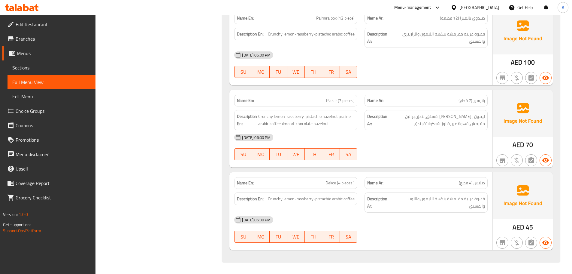
scroll to position [0, 0]
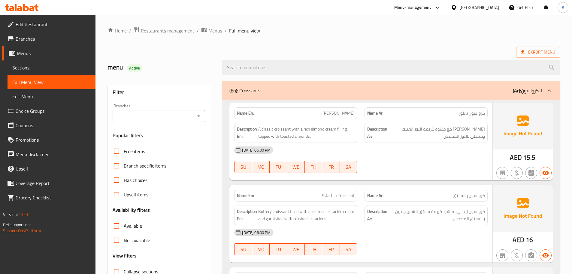
click at [547, 48] on span "Export Menu" at bounding box center [538, 52] width 34 height 8
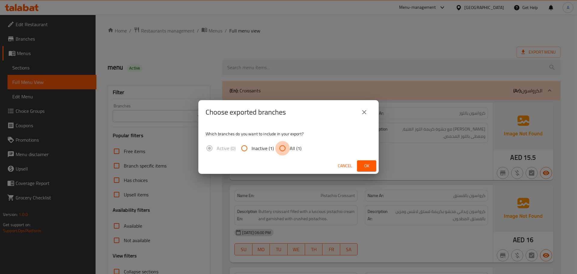
click at [288, 142] on input "All (1)" at bounding box center [282, 148] width 14 height 14
radio input "true"
click at [371, 170] on button "Ok" at bounding box center [366, 165] width 19 height 11
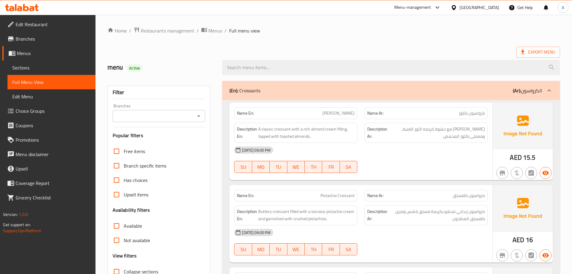
click at [23, 26] on span "Edit Restaurant" at bounding box center [53, 24] width 75 height 7
